Goal: Information Seeking & Learning: Learn about a topic

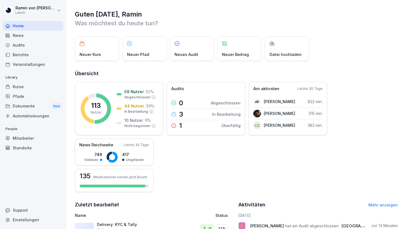
click at [35, 88] on div "Kurse" at bounding box center [33, 87] width 60 height 10
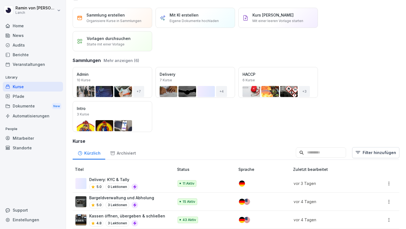
scroll to position [13, 0]
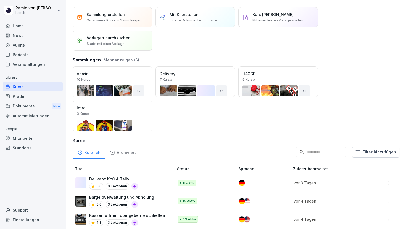
click at [141, 179] on div "Delivery: KYC & Tally 5.0 0 Lektionen" at bounding box center [121, 183] width 93 height 14
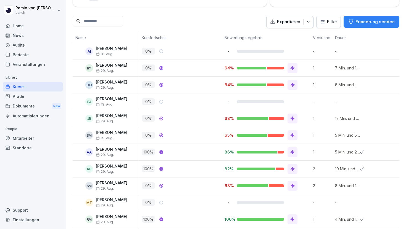
scroll to position [128, 0]
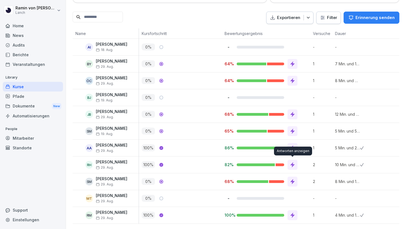
click at [294, 165] on icon at bounding box center [293, 165] width 6 height 6
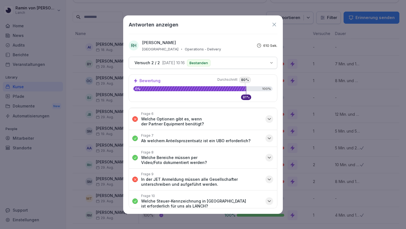
scroll to position [92, 0]
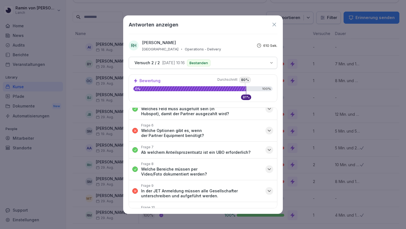
click at [266, 120] on button "Frage 6 Welche Optionen gibt es, wenn der Partner Equipment benötigt?" at bounding box center [203, 131] width 148 height 22
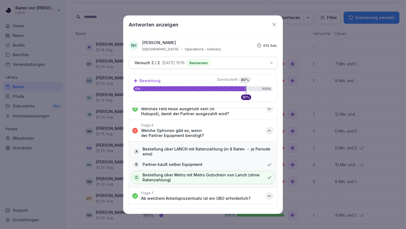
click at [266, 121] on button "Frage 6 Welche Optionen gibt es, wenn der Partner Equipment benötigt?" at bounding box center [203, 131] width 148 height 22
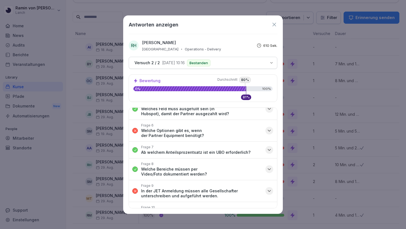
click at [274, 27] on div "Antworten anzeigen" at bounding box center [203, 24] width 149 height 7
click at [274, 27] on icon at bounding box center [274, 25] width 6 height 6
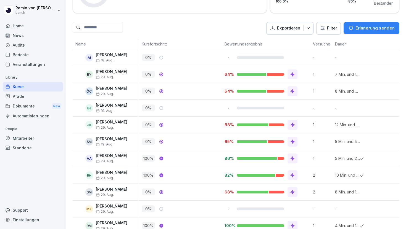
scroll to position [118, 0]
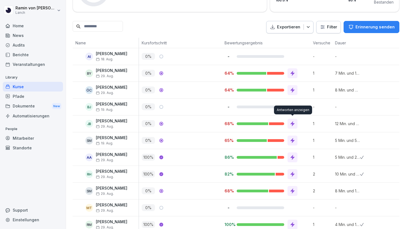
click at [293, 121] on icon at bounding box center [292, 123] width 4 height 5
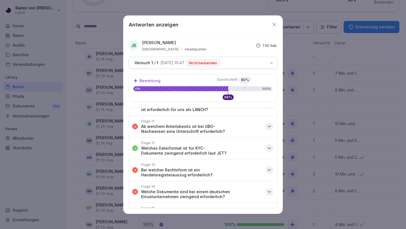
scroll to position [207, 0]
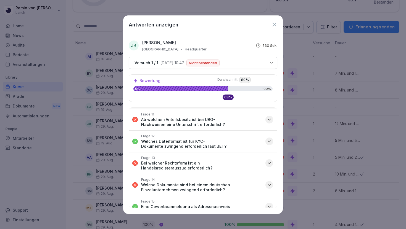
click at [275, 22] on icon at bounding box center [274, 25] width 6 height 6
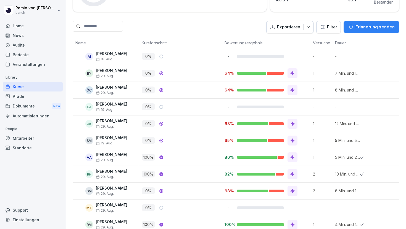
click at [291, 71] on icon at bounding box center [293, 74] width 6 height 6
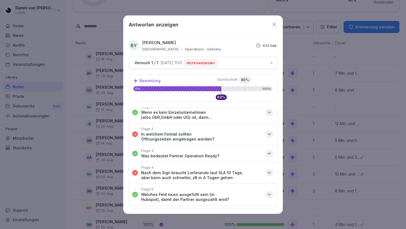
scroll to position [7, 0]
click at [261, 135] on button "Frage 2 In welchem Format sollten Öffnungszeiten eingetragen werden?" at bounding box center [203, 134] width 148 height 22
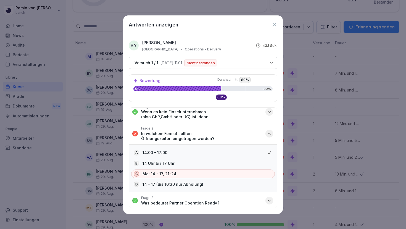
click at [262, 133] on button "Frage 2 In welchem Format sollten Öffnungszeiten eingetragen werden?" at bounding box center [203, 134] width 148 height 22
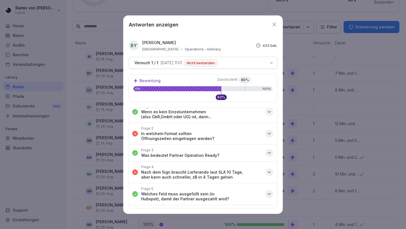
click at [258, 165] on div "Frage 4 Nach dem Sign braucht Lieferando laut SLA 10 Tage, aber kann auch schne…" at bounding box center [201, 172] width 121 height 15
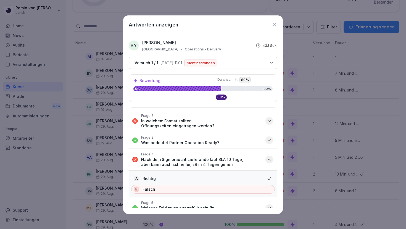
scroll to position [19, 0]
click at [262, 151] on button "Frage 4 Nach dem Sign braucht Lieferando laut SLA 10 Tage, aber kann auch schne…" at bounding box center [203, 160] width 148 height 22
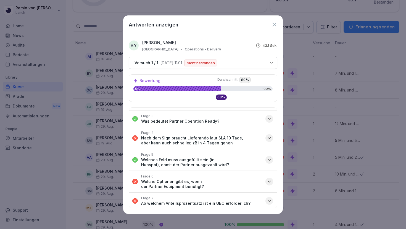
scroll to position [41, 0]
click at [262, 172] on button "Frage 6 Welche Optionen gibt es, wenn der Partner Equipment benötigt?" at bounding box center [203, 182] width 148 height 22
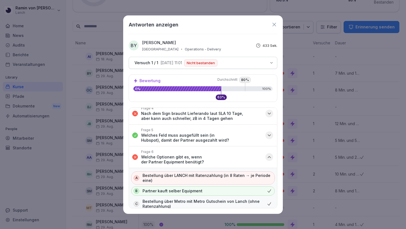
scroll to position [66, 0]
click at [262, 150] on button "Frage 6 Welche Optionen gibt es, wenn der Partner Equipment benötigt?" at bounding box center [203, 157] width 148 height 22
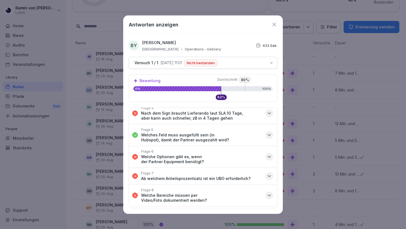
click at [262, 168] on button "Frage 7 Ab welchem Anteilsprozentsatz ist ein UBO erforderlich?" at bounding box center [203, 176] width 148 height 17
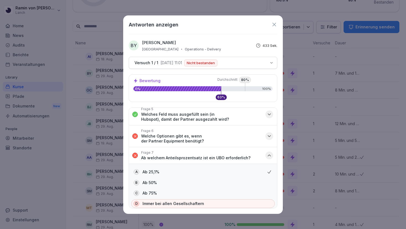
scroll to position [85, 0]
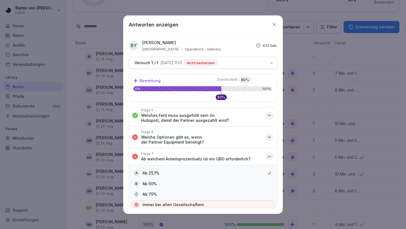
click at [265, 149] on button "Frage 7 Ab welchem Anteilsprozentsatz ist ein UBO erforderlich?" at bounding box center [203, 157] width 148 height 17
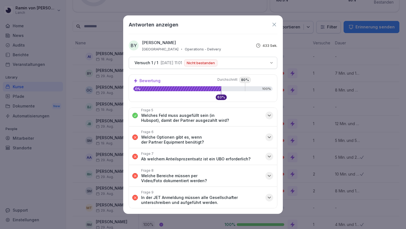
click at [264, 168] on button "Frage 8 Welche Bereiche müssen per Video/Foto dokumentiert werden?" at bounding box center [203, 176] width 148 height 22
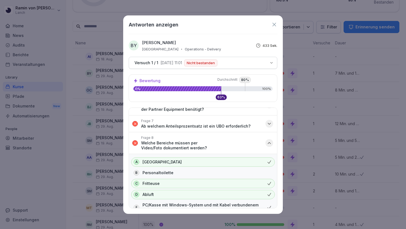
scroll to position [113, 0]
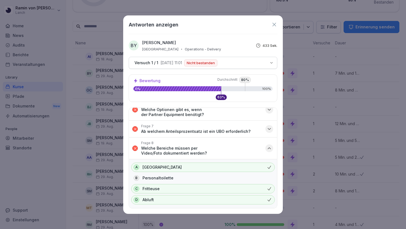
click at [258, 141] on div "Frage 8 Welche Bereiche müssen per Video/Foto dokumentiert werden?" at bounding box center [201, 148] width 121 height 15
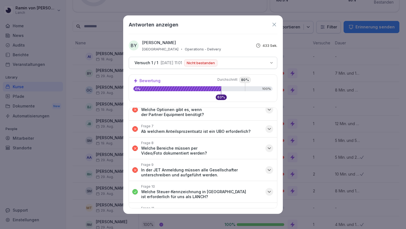
click at [259, 168] on p "In der JET Anmeldung müssen alle Gesellschafter unterschreiben und aufgeführt w…" at bounding box center [201, 173] width 121 height 10
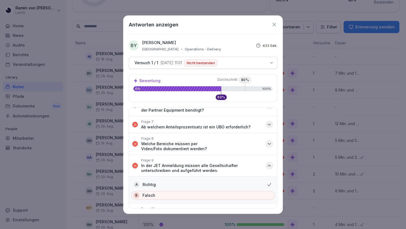
scroll to position [118, 0]
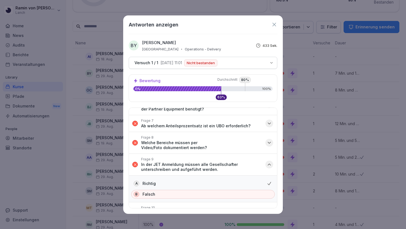
click at [260, 162] on p "In der JET Anmeldung müssen alle Gesellschafter unterschreiben und aufgeführt w…" at bounding box center [201, 167] width 121 height 10
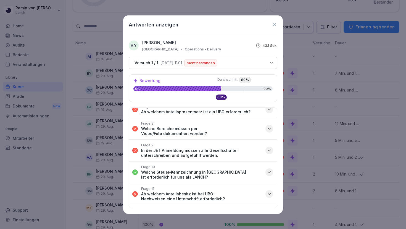
click at [262, 187] on div "Frage 11 Ab welchem Anteilsbesitz ist bei UBO-Nachweisen eine Unterschrift erfo…" at bounding box center [201, 194] width 121 height 15
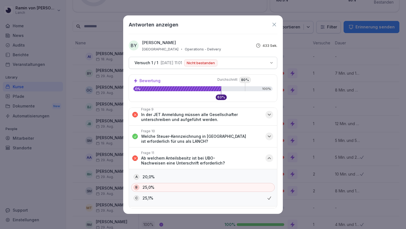
click at [265, 148] on button "Frage 11 Ab welchem Anteilsbesitz ist bei UBO-Nachweisen eine Unterschrift erfo…" at bounding box center [203, 159] width 148 height 22
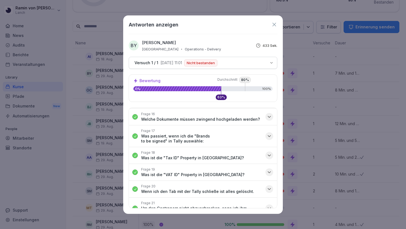
scroll to position [334, 0]
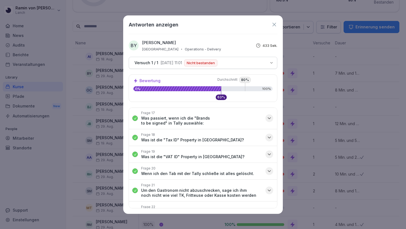
click at [267, 210] on icon "button" at bounding box center [269, 213] width 6 height 6
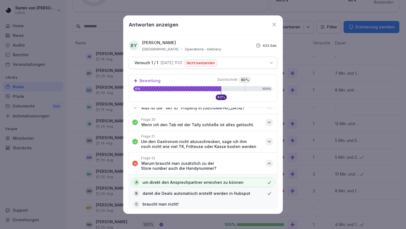
scroll to position [383, 0]
click at [264, 153] on button "Frage 22 Warum braucht man zusätzlich zu der Store number auch die Handynummer?" at bounding box center [203, 164] width 148 height 22
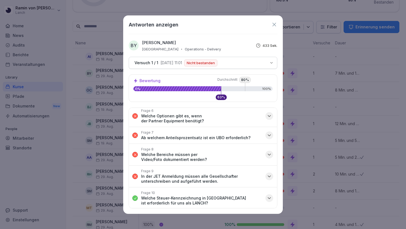
scroll to position [0, 0]
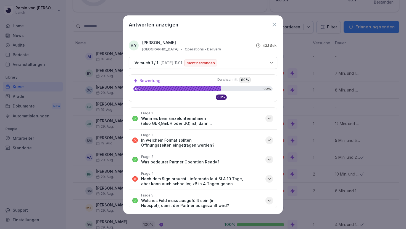
click at [275, 25] on icon at bounding box center [274, 25] width 6 height 6
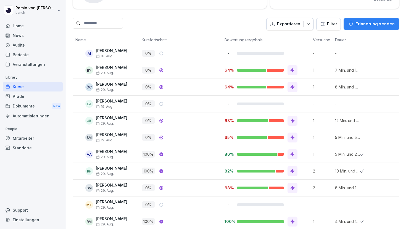
scroll to position [122, 0]
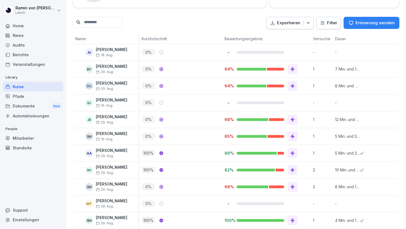
click at [290, 169] on icon at bounding box center [293, 171] width 6 height 6
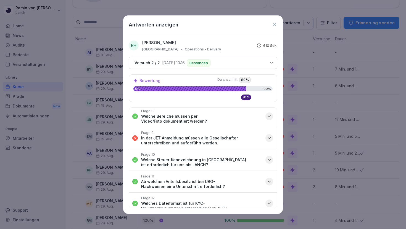
scroll to position [144, 0]
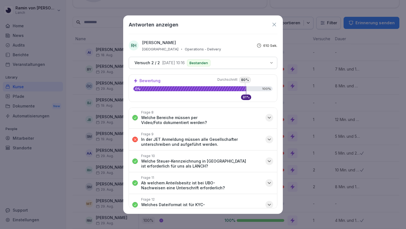
click at [266, 136] on div "button" at bounding box center [269, 140] width 8 height 8
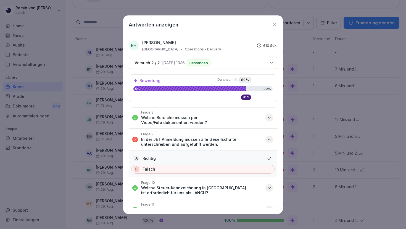
click at [266, 136] on div "button" at bounding box center [269, 140] width 8 height 8
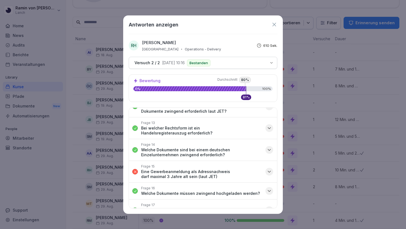
scroll to position [243, 0]
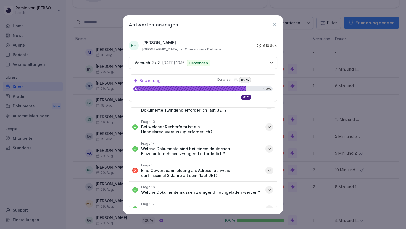
click at [265, 167] on div "button" at bounding box center [269, 171] width 8 height 8
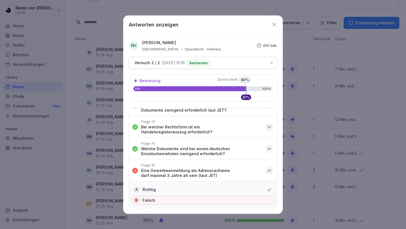
click at [265, 167] on div "button" at bounding box center [269, 171] width 8 height 8
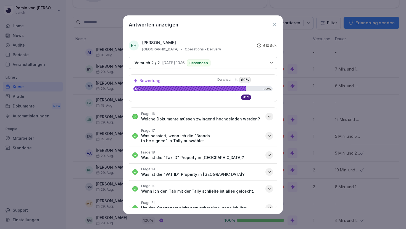
scroll to position [334, 0]
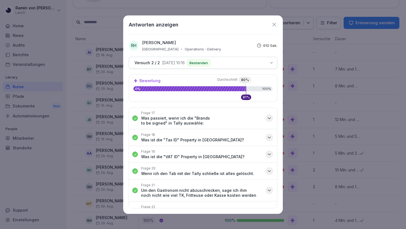
click at [269, 209] on div "button" at bounding box center [269, 213] width 8 height 8
click at [261, 210] on p "Warum braucht man zusätzlich zu der Store number auch die Handynummer?" at bounding box center [201, 215] width 121 height 10
click at [267, 210] on icon "button" at bounding box center [269, 213] width 6 height 6
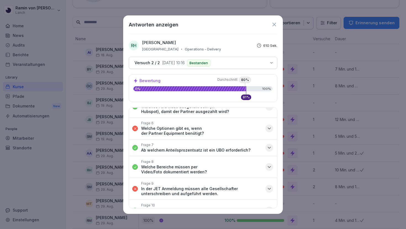
scroll to position [0, 0]
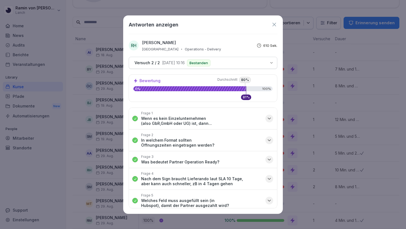
click at [274, 22] on icon at bounding box center [274, 25] width 6 height 6
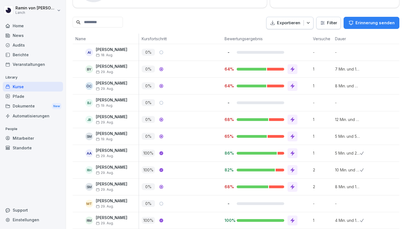
scroll to position [128, 0]
